Goal: Information Seeking & Learning: Learn about a topic

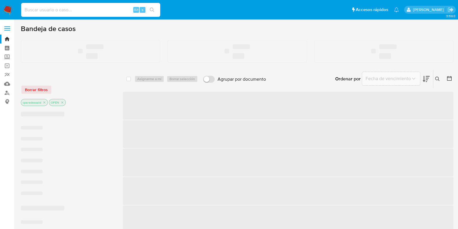
click at [64, 9] on input at bounding box center [90, 10] width 139 height 8
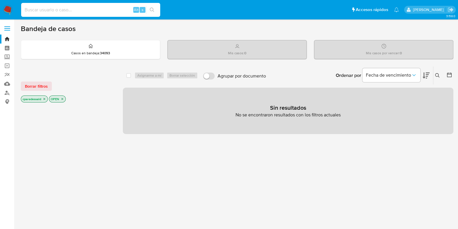
paste input "439851706"
type input "439851706"
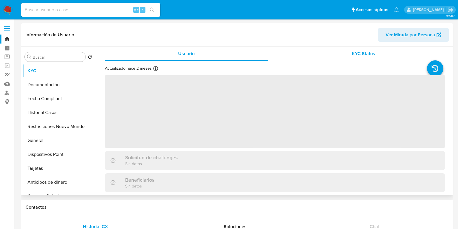
select select "10"
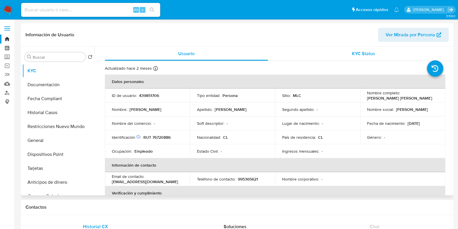
click at [377, 54] on div "KYC Status" at bounding box center [363, 54] width 163 height 14
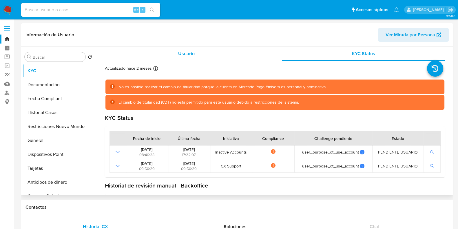
click at [155, 55] on div "Usuario" at bounding box center [186, 54] width 163 height 14
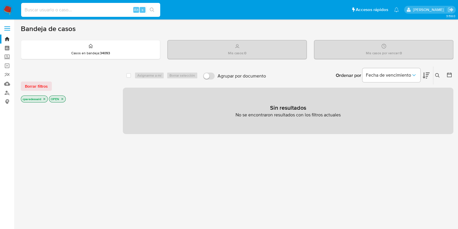
click at [92, 8] on input at bounding box center [90, 10] width 139 height 8
paste input "84573647"
type input "84573647"
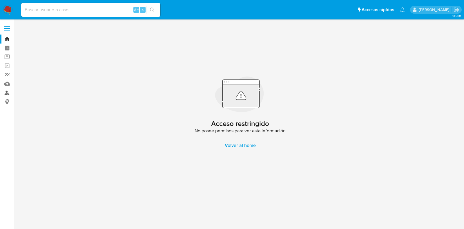
click at [8, 91] on link "Buscador de personas" at bounding box center [34, 92] width 69 height 9
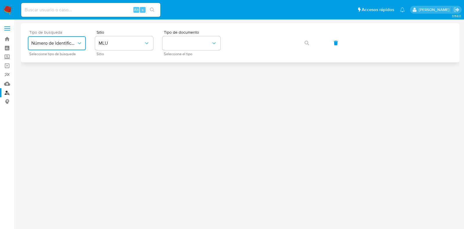
click at [70, 43] on span "Número de identificación" at bounding box center [53, 43] width 45 height 6
click at [63, 67] on span "Número de identificación" at bounding box center [55, 62] width 48 height 12
click at [127, 44] on button "site_id" at bounding box center [124, 43] width 58 height 14
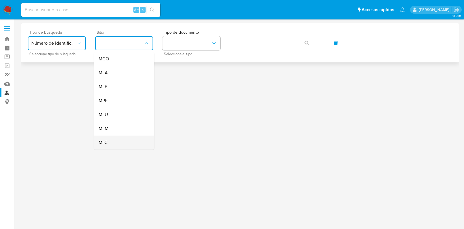
click at [114, 139] on div "MLC" at bounding box center [123, 142] width 48 height 14
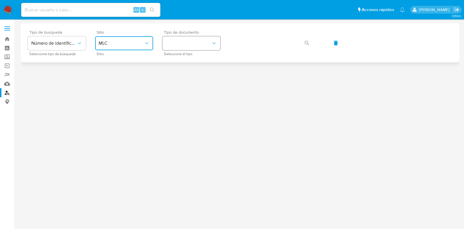
click at [198, 47] on button "identificationType" at bounding box center [191, 43] width 58 height 14
click at [195, 44] on button "identificationType" at bounding box center [191, 43] width 58 height 14
click at [191, 63] on div "RUT RUT" at bounding box center [190, 62] width 48 height 20
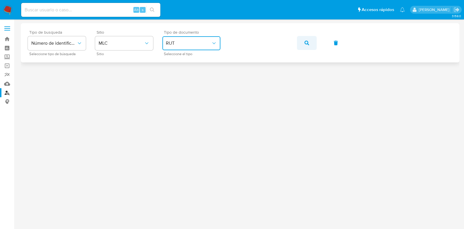
click at [310, 43] on button "button" at bounding box center [307, 43] width 20 height 14
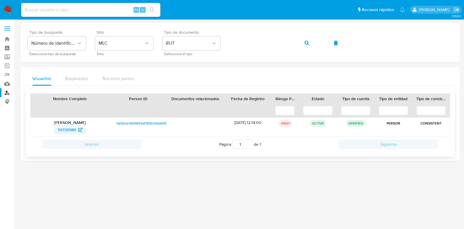
click at [69, 125] on span "55726589" at bounding box center [67, 129] width 18 height 9
click at [300, 42] on button "button" at bounding box center [307, 43] width 20 height 14
click at [68, 127] on span "188668034" at bounding box center [67, 129] width 20 height 9
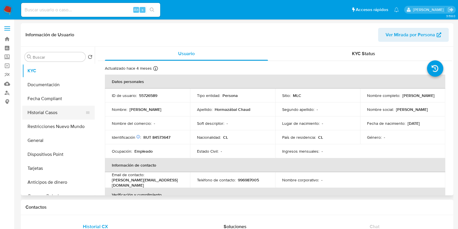
select select "10"
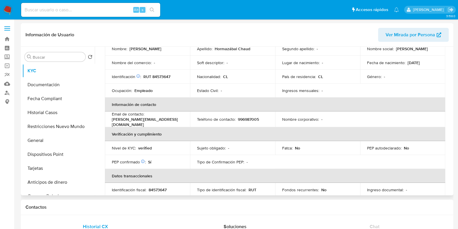
scroll to position [72, 0]
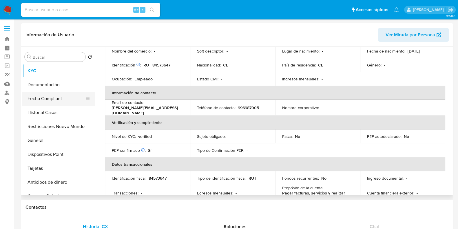
click at [46, 98] on button "Fecha Compliant" at bounding box center [56, 99] width 68 height 14
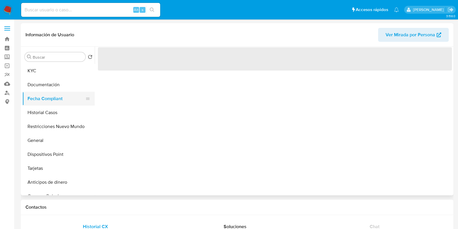
scroll to position [0, 0]
click at [50, 116] on button "Historial Casos" at bounding box center [56, 112] width 68 height 14
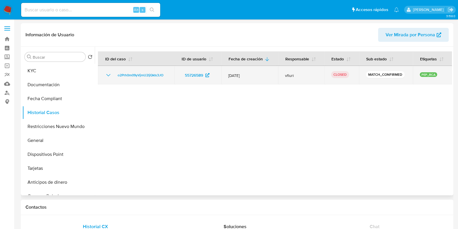
click at [107, 77] on icon "Mostrar/Ocultar" at bounding box center [108, 75] width 7 height 7
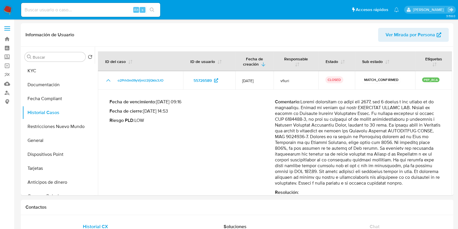
click at [95, 13] on input at bounding box center [90, 10] width 139 height 8
click at [42, 9] on input at bounding box center [90, 10] width 139 height 8
paste input "4b305357dd4622701ee4127abf0f3daa"
type input "4b305357dd4622701ee4127abf0f3daa"
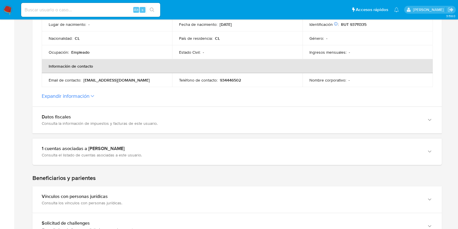
scroll to position [181, 0]
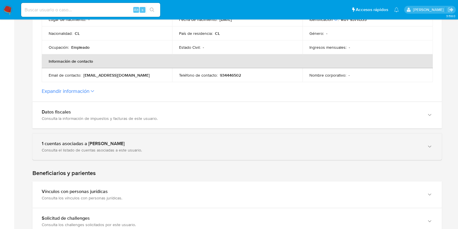
click at [97, 152] on div "1 cuentas asociadas a Francisco Erasmo Córdova Echeverría Consulta el listado d…" at bounding box center [237, 146] width 410 height 26
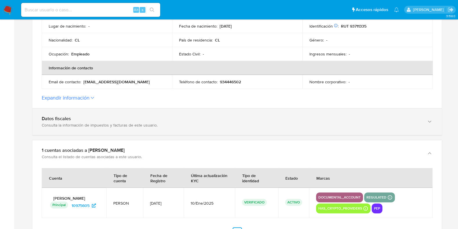
scroll to position [72, 0]
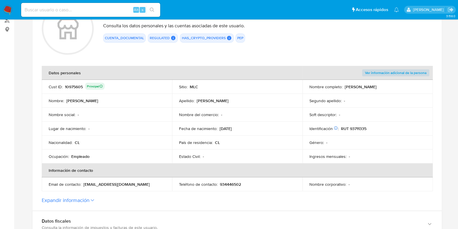
click at [75, 88] on div "10975605 Principal" at bounding box center [85, 87] width 40 height 8
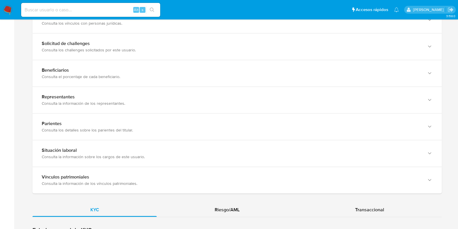
scroll to position [579, 0]
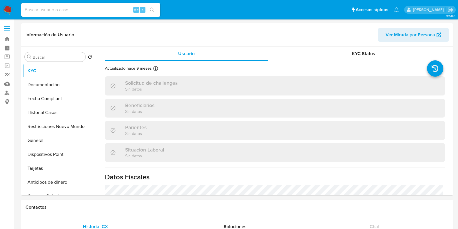
select select "10"
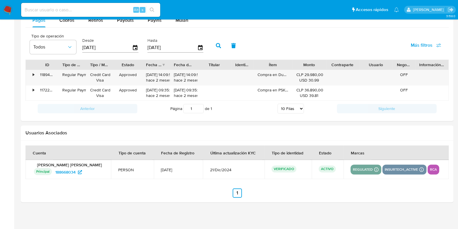
scroll to position [540, 0]
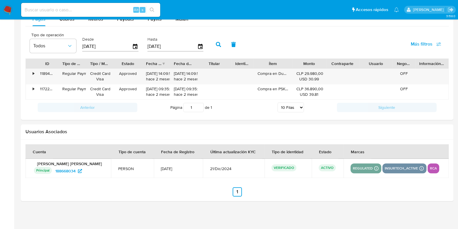
click at [96, 12] on input at bounding box center [90, 10] width 139 height 8
paste input "18c198f61906c5168d996ab2beea6b3d"
type input "18c198f61906c5168d996ab2beea6b3d"
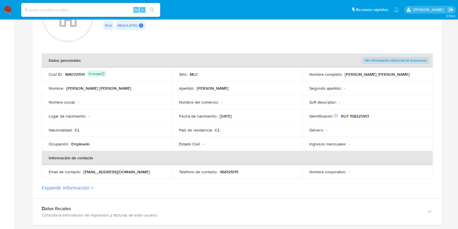
scroll to position [150, 0]
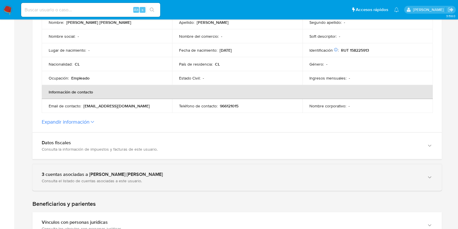
click at [135, 173] on div "3 cuentas asociadas a Sandra Daniela Flores Rosales" at bounding box center [231, 174] width 379 height 6
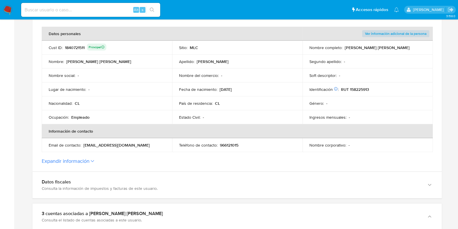
scroll to position [111, 0]
click at [73, 45] on div "1840721511 Principal" at bounding box center [85, 48] width 41 height 8
click at [98, 12] on input at bounding box center [90, 10] width 139 height 8
paste input "6beea4947e517c27dcc162971057c8bf"
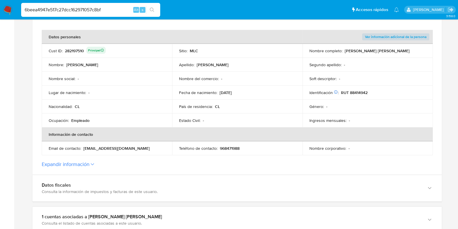
scroll to position [109, 0]
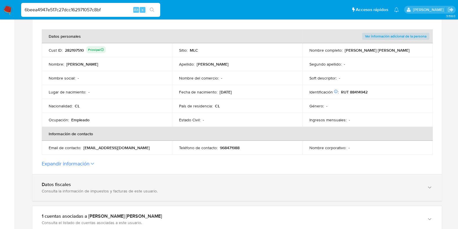
click at [136, 182] on div "Datos fiscales" at bounding box center [231, 184] width 379 height 6
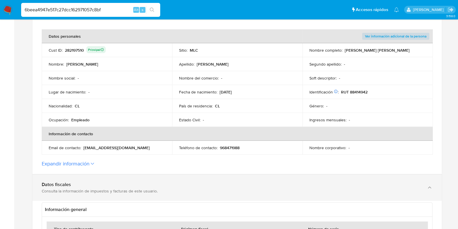
click at [136, 182] on div "Datos fiscales" at bounding box center [231, 184] width 379 height 6
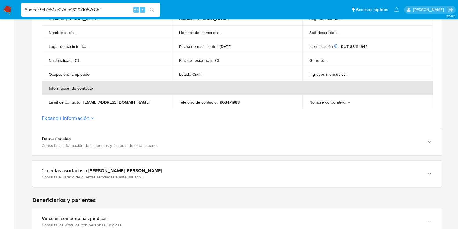
scroll to position [217, 0]
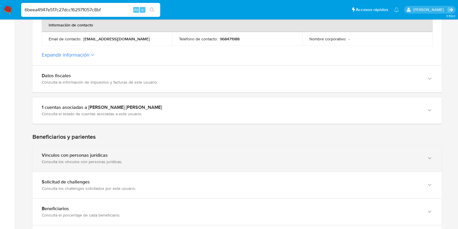
click at [178, 159] on div "Consulta los vínculos con personas jurídicas." at bounding box center [231, 161] width 379 height 5
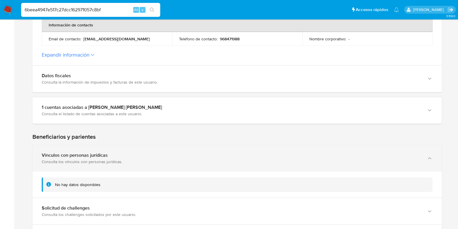
click at [170, 168] on div "Vínculos con personas jurídicas Consulta los vínculos con personas jurídicas." at bounding box center [237, 158] width 410 height 26
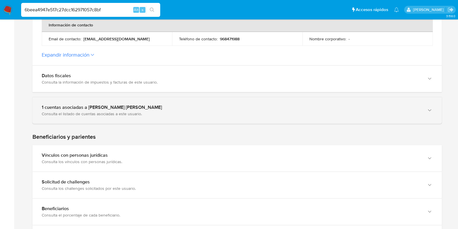
click at [196, 119] on div "1 cuentas asociadas a Lorena Paola Arismendy Turra Consulta el listado de cuent…" at bounding box center [237, 110] width 410 height 26
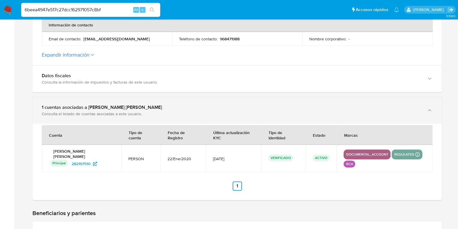
click at [223, 111] on div "Consulta el listado de cuentas asociadas a este usuario." at bounding box center [231, 113] width 379 height 5
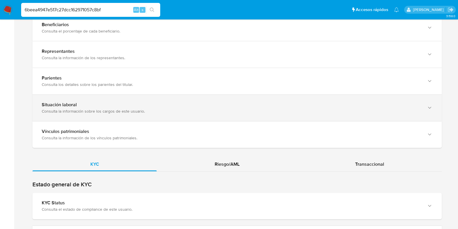
scroll to position [435, 0]
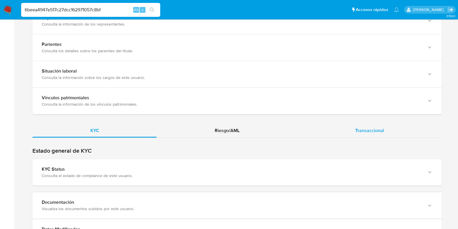
click at [352, 132] on div "Transaccional" at bounding box center [369, 130] width 145 height 14
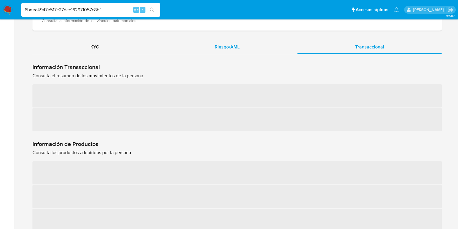
scroll to position [543, 0]
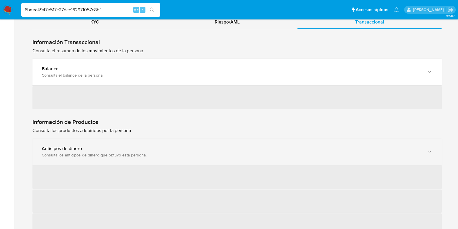
click at [155, 153] on div "Consulta los anticipos de dinero que obtuvo esta persona." at bounding box center [231, 154] width 379 height 5
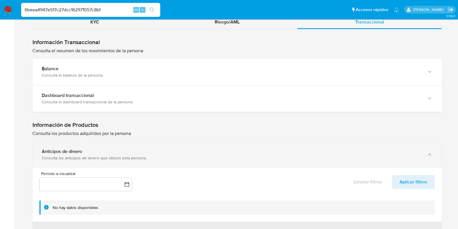
click at [189, 150] on div "Anticipos de dinero" at bounding box center [231, 151] width 379 height 6
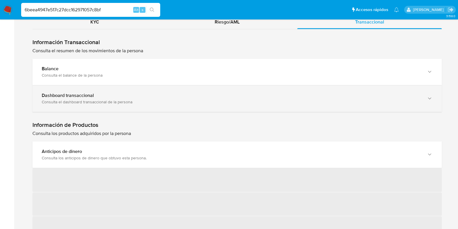
click at [178, 97] on div "Dashboard transaccional" at bounding box center [231, 95] width 379 height 6
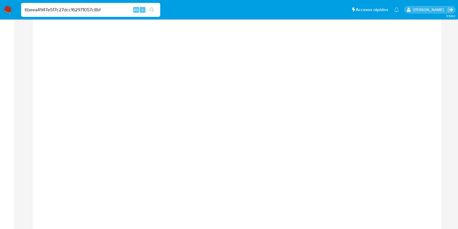
scroll to position [652, 0]
drag, startPoint x: 110, startPoint y: 10, endPoint x: 20, endPoint y: 8, distance: 90.2
click at [20, 8] on li "6beea4947e517c27dcc162971057c8bf Alt s" at bounding box center [91, 9] width 142 height 14
paste input "14cbea9b8963c9cd7dc8a773bfdeda8d"
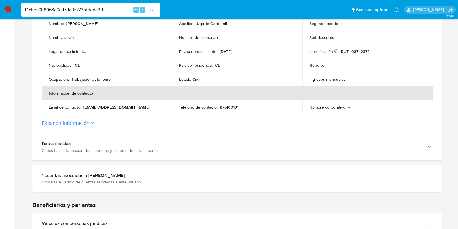
scroll to position [150, 0]
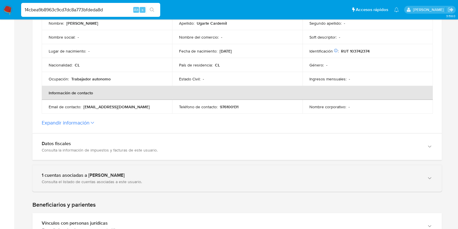
click at [105, 177] on div "1 cuentas asociadas a Marta Beatriz Ugarte Cardemil" at bounding box center [231, 175] width 379 height 6
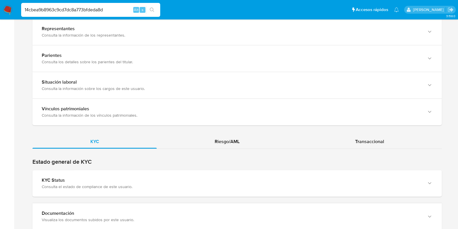
scroll to position [476, 0]
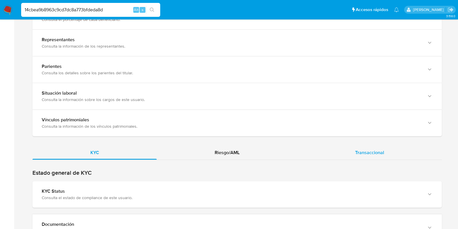
click at [343, 149] on div "Transaccional" at bounding box center [369, 152] width 145 height 14
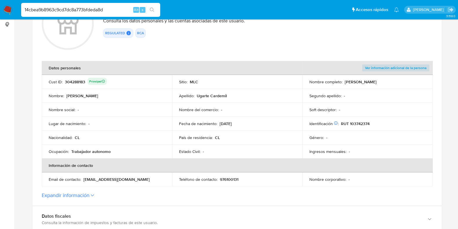
scroll to position [41, 0]
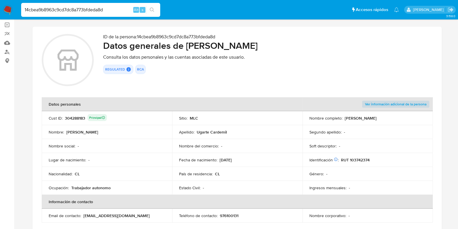
click at [78, 120] on div "304288183 Principal" at bounding box center [86, 118] width 42 height 8
drag, startPoint x: 108, startPoint y: 8, endPoint x: 16, endPoint y: 9, distance: 92.2
click at [21, 9] on li "14cbea9b8963c9cd7dc8a773bfdeda8d Alt s" at bounding box center [91, 9] width 142 height 14
paste input "038100639"
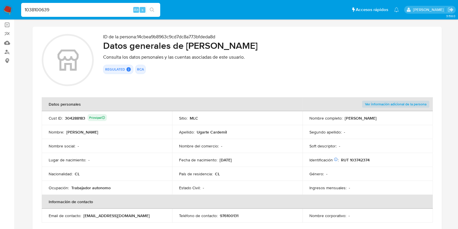
type input "1038100639"
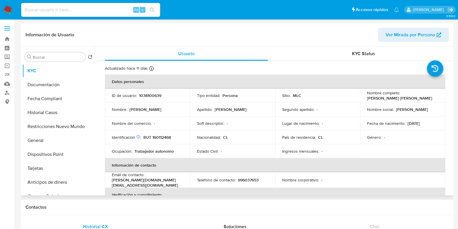
select select "10"
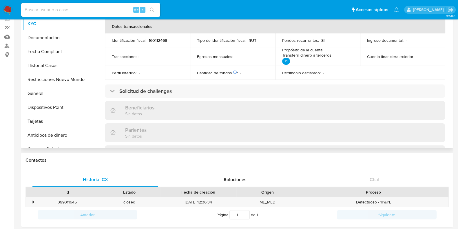
scroll to position [164, 0]
click at [50, 65] on button "Historial Casos" at bounding box center [56, 66] width 68 height 14
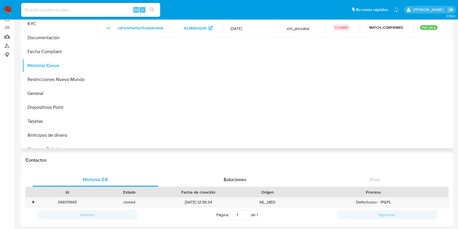
scroll to position [0, 0]
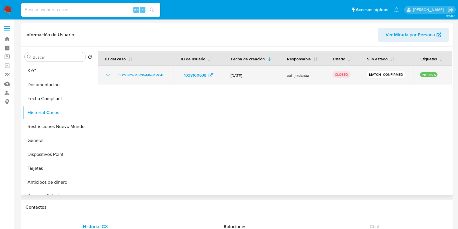
click at [107, 72] on icon "Mostrar/Ocultar" at bounding box center [108, 75] width 7 height 7
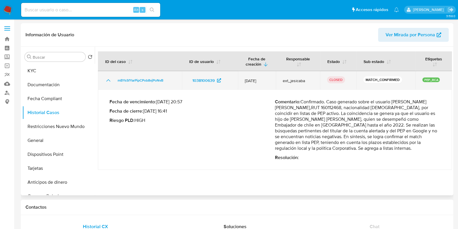
click at [109, 82] on icon "Mostrar/Ocultar" at bounding box center [108, 80] width 7 height 7
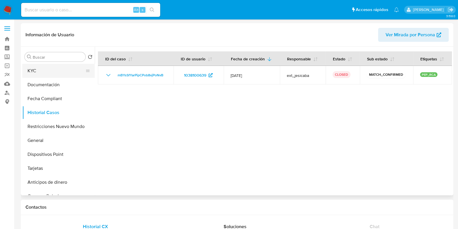
click at [43, 68] on button "KYC" at bounding box center [56, 71] width 68 height 14
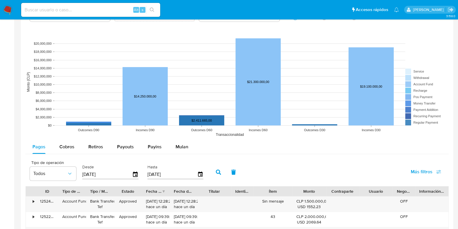
scroll to position [362, 0]
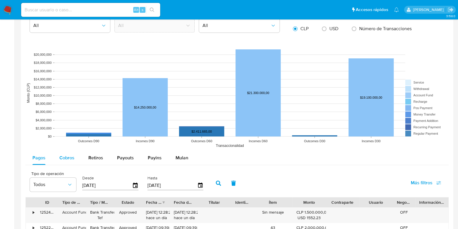
click at [75, 159] on button "Cobros" at bounding box center [66, 158] width 29 height 14
select select "10"
click at [126, 157] on span "Payouts" at bounding box center [125, 157] width 17 height 7
select select "10"
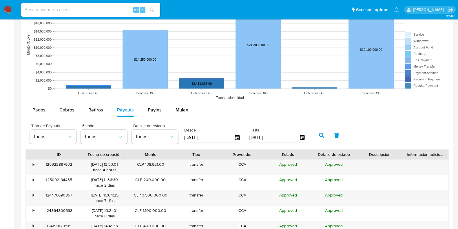
scroll to position [471, 0]
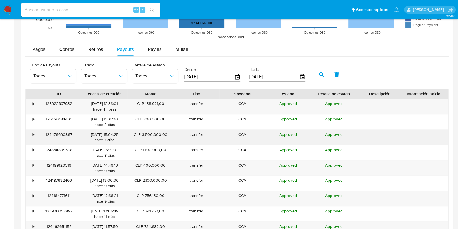
click at [34, 132] on div "•" at bounding box center [33, 135] width 1 height 6
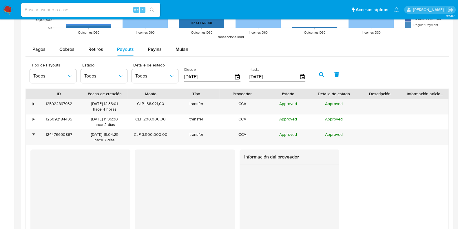
scroll to position [507, 0]
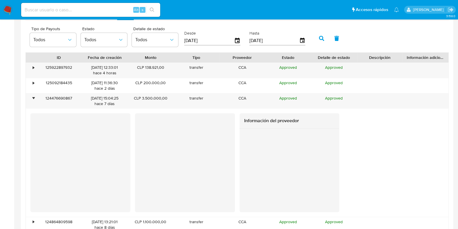
click at [242, 187] on div at bounding box center [290, 169] width 100 height 83
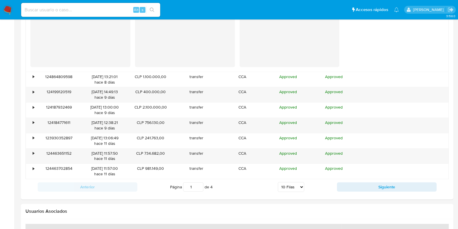
scroll to position [652, 0]
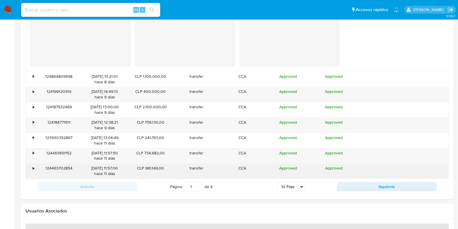
click at [34, 169] on div "•" at bounding box center [33, 168] width 1 height 6
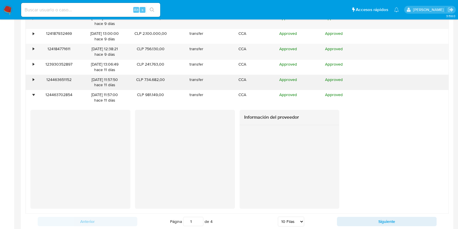
scroll to position [725, 0]
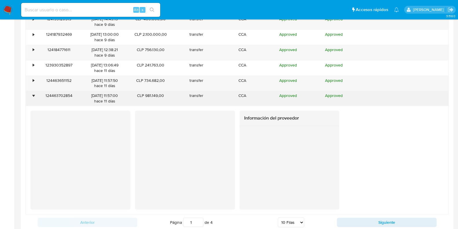
click at [33, 98] on div "•" at bounding box center [31, 98] width 10 height 15
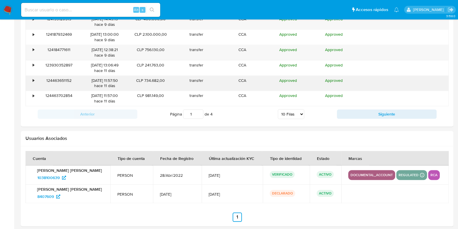
click at [35, 79] on div "•" at bounding box center [31, 83] width 10 height 15
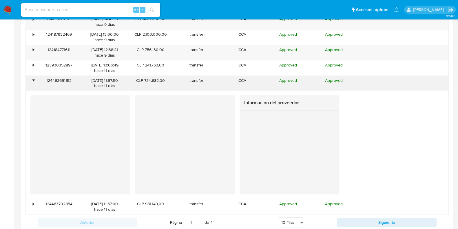
click at [35, 79] on div "•" at bounding box center [31, 83] width 10 height 15
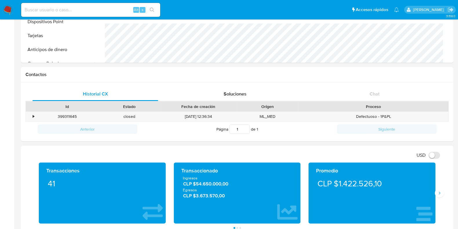
scroll to position [132, 0]
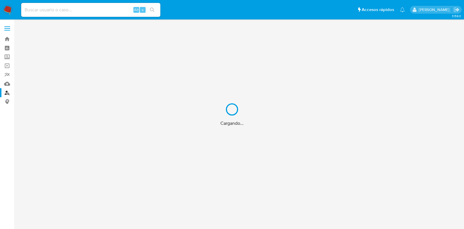
click at [88, 12] on div "Cargando..." at bounding box center [232, 114] width 464 height 229
